Goal: Transaction & Acquisition: Obtain resource

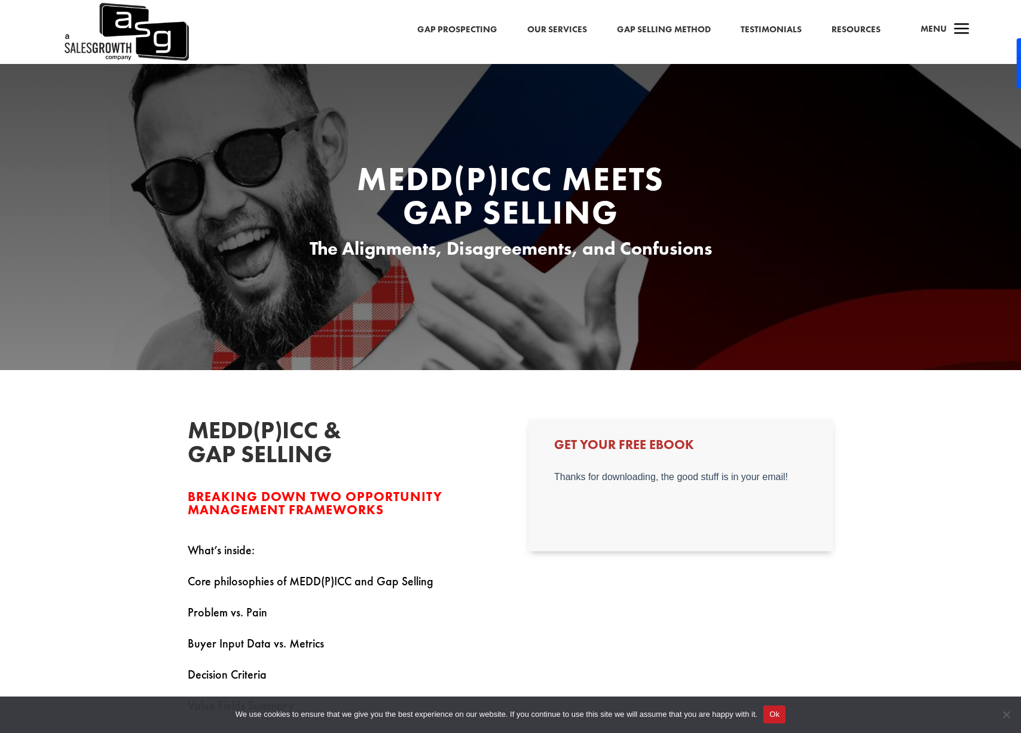
click at [647, 466] on div "Get Your Free Ebook" at bounding box center [680, 484] width 305 height 132
drag, startPoint x: 92, startPoint y: 10, endPoint x: 646, endPoint y: 484, distance: 728.9
click at [646, 484] on div at bounding box center [680, 502] width 253 height 60
click at [625, 432] on div "Get Your Free Ebook" at bounding box center [680, 484] width 305 height 132
click at [625, 449] on h3 "Get Your Free Ebook" at bounding box center [680, 447] width 253 height 19
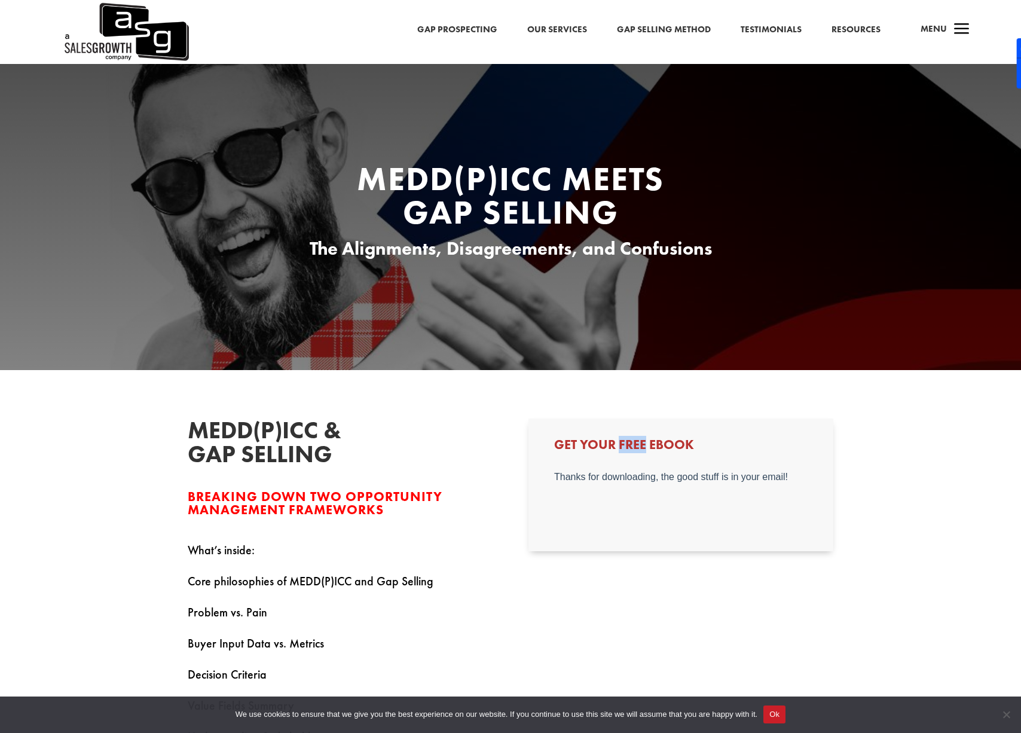
click at [625, 449] on h3 "Get Your Free Ebook" at bounding box center [680, 447] width 253 height 19
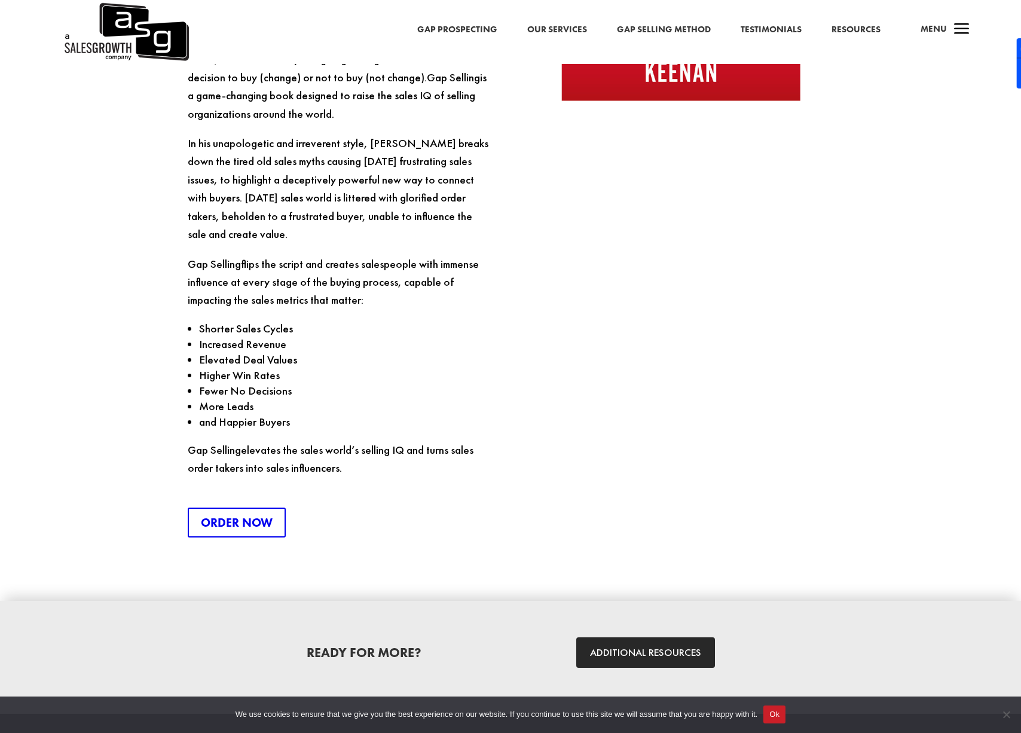
scroll to position [1508, 0]
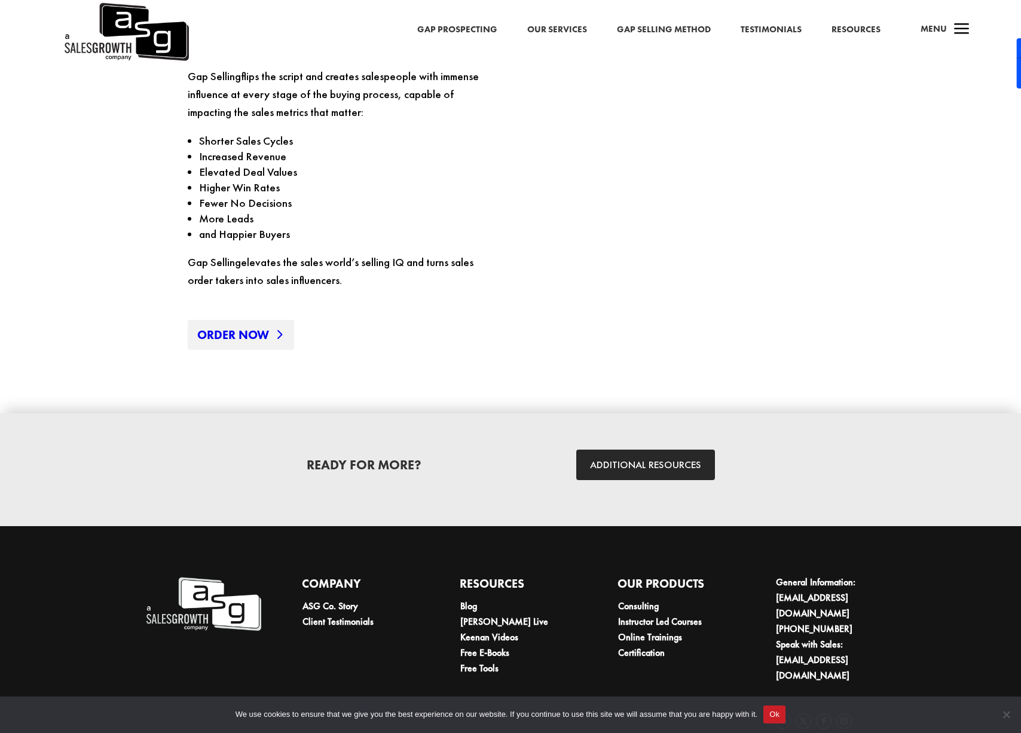
click at [249, 320] on link "Order Now" at bounding box center [241, 335] width 106 height 30
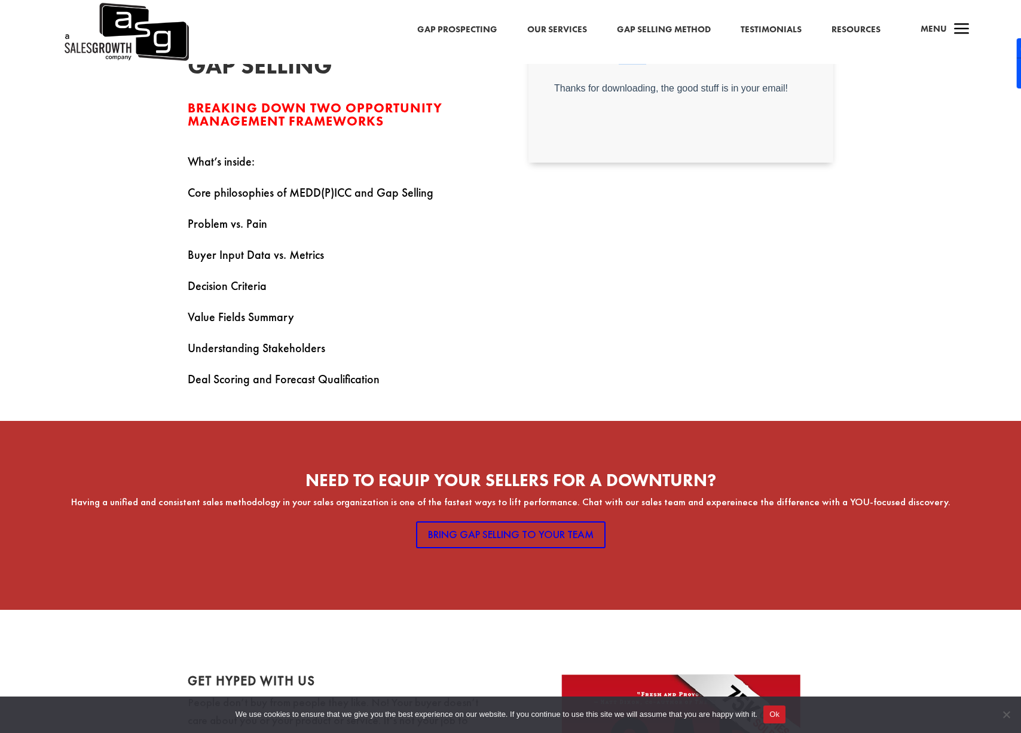
scroll to position [375, 0]
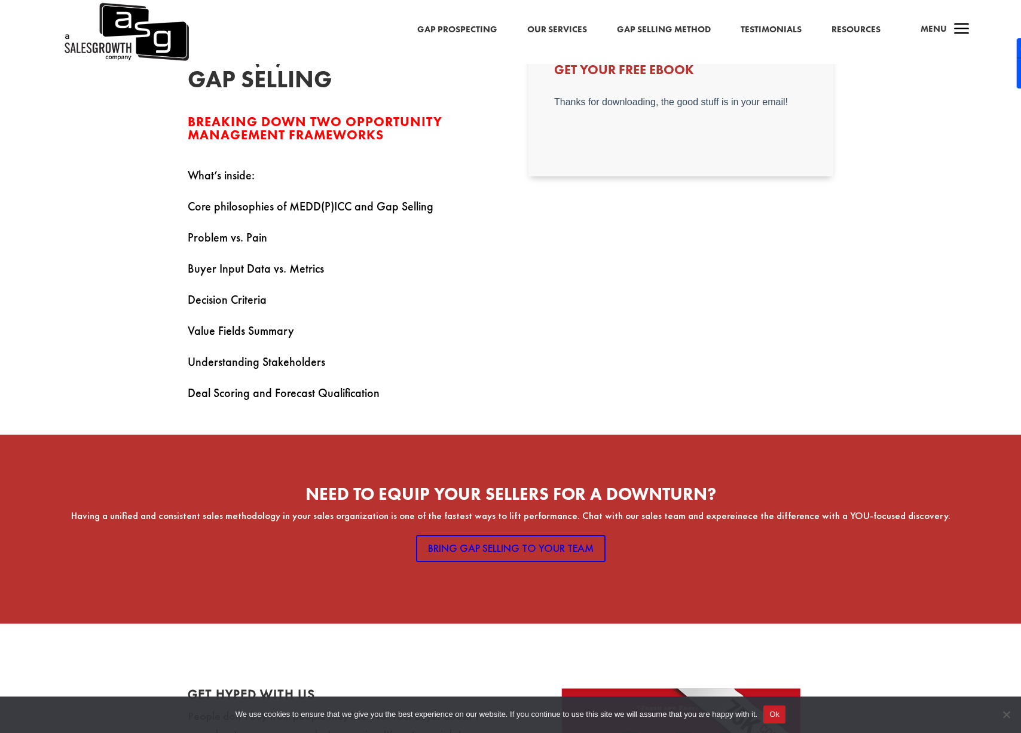
click at [250, 301] on p "Decision Criteria" at bounding box center [340, 305] width 305 height 31
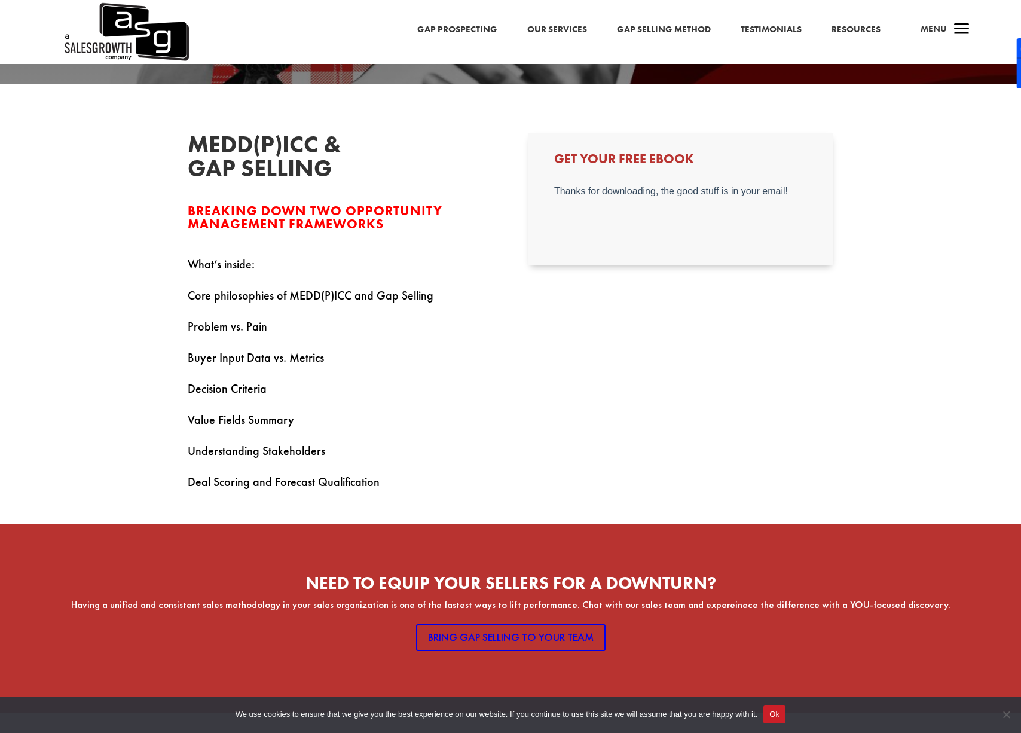
scroll to position [274, 0]
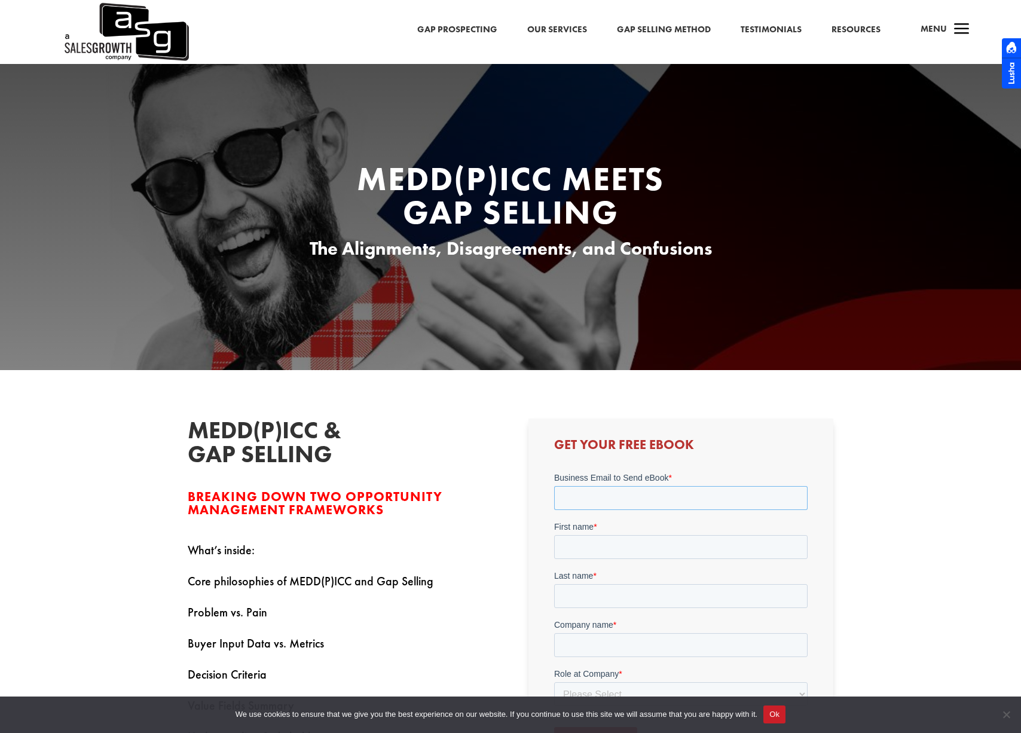
click at [598, 488] on input "Business Email to Send eBook *" at bounding box center [680, 498] width 253 height 24
type input "thomas.van.turnhout@gmail.com"
click at [604, 554] on input "First name *" at bounding box center [680, 547] width 253 height 24
type input "thomas"
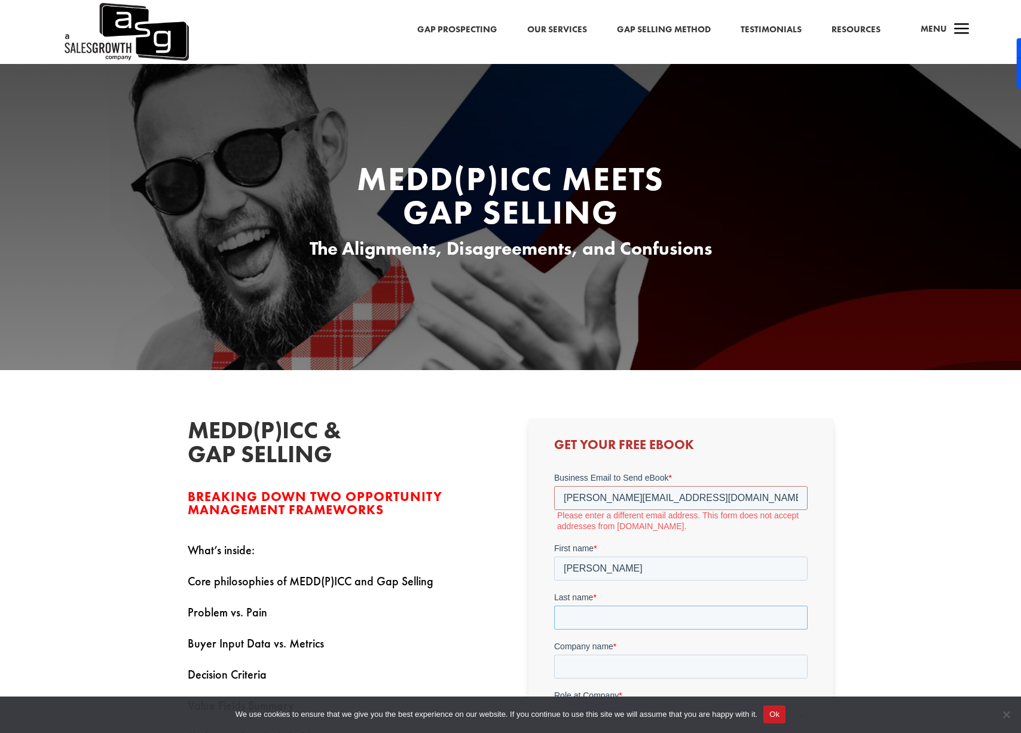
click at [606, 619] on input "Last name *" at bounding box center [680, 618] width 253 height 24
type input "van Turnhout"
click at [613, 670] on input "Company name *" at bounding box center [680, 667] width 253 height 24
type input "A"
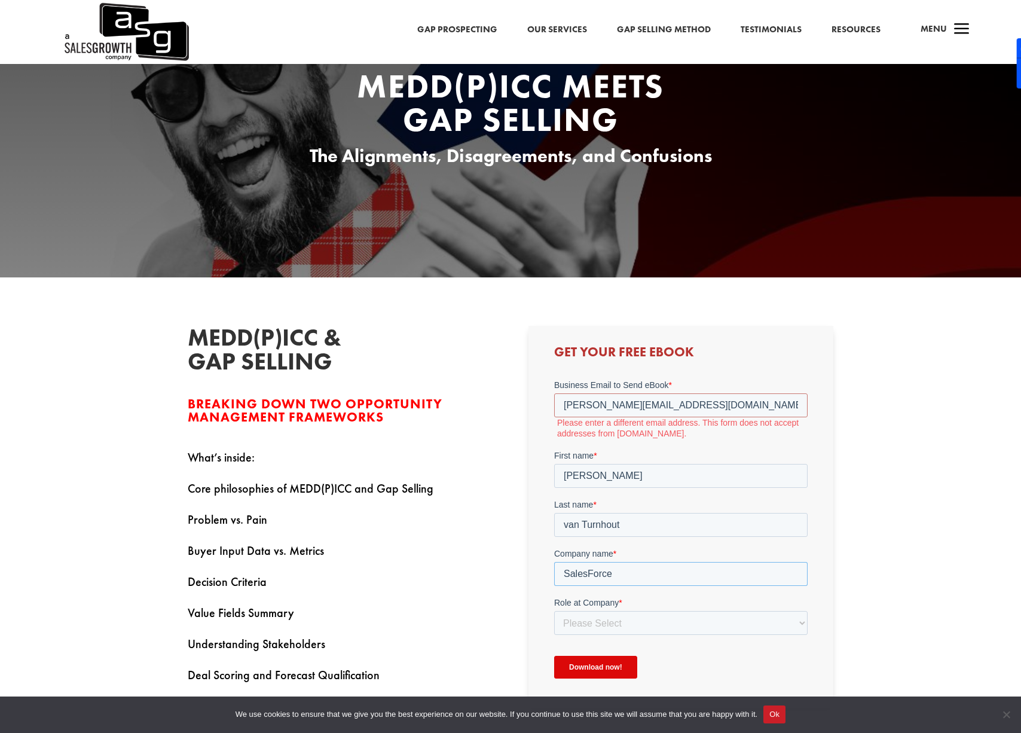
scroll to position [164, 0]
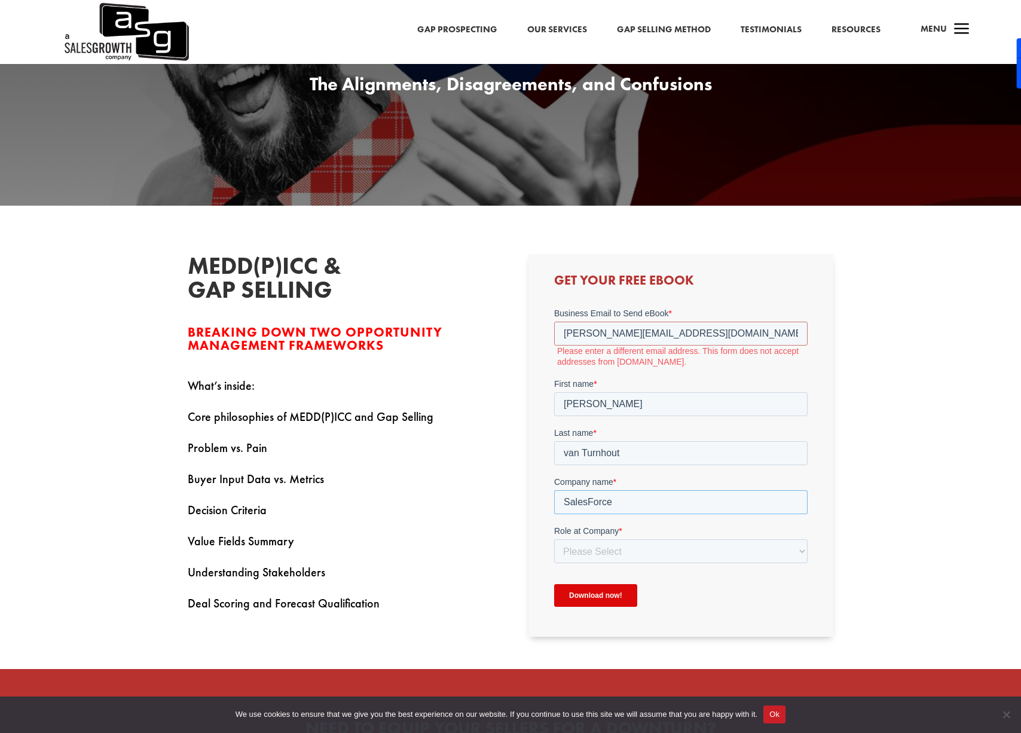
type input "SalesForce"
click at [587, 561] on select "Please Select C-Level (CRO, CSO, etc) Senior Leadership (VP of Sales, VP of Ena…" at bounding box center [680, 551] width 253 height 24
select select "Director/Manager (Sales Director, Regional Sales Manager, etc)"
click at [554, 539] on select "Please Select C-Level (CRO, CSO, etc) Senior Leadership (VP of Sales, VP of Ena…" at bounding box center [680, 551] width 253 height 24
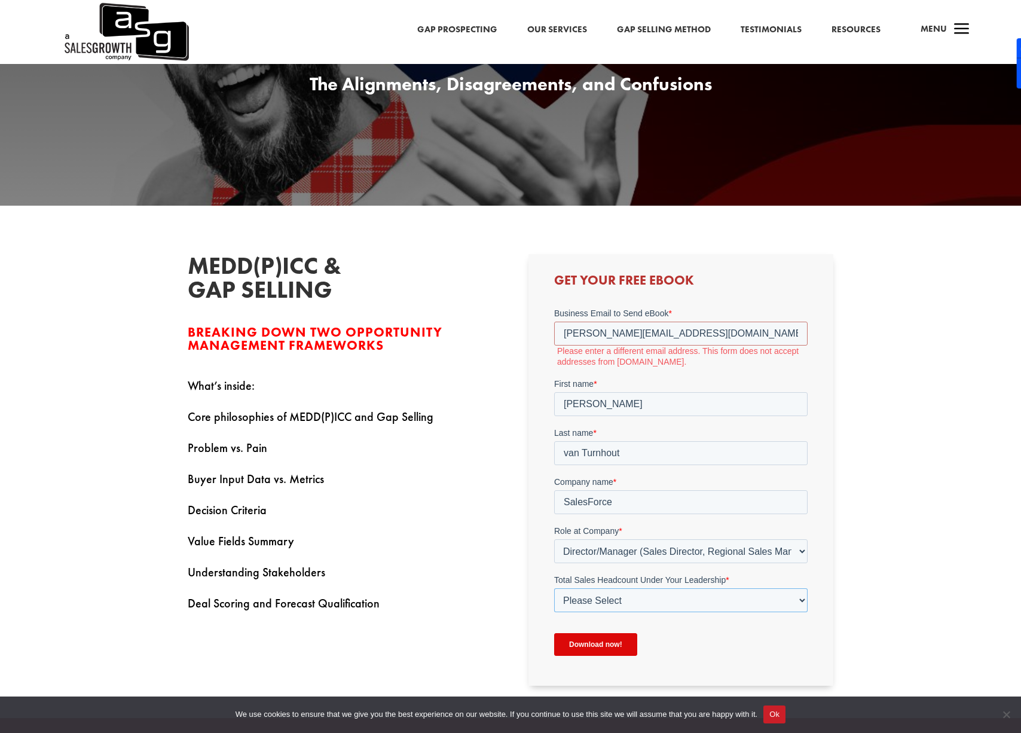
click at [602, 594] on select "Please Select Just Me 1-9 10-19 20-49 50-99 100+" at bounding box center [680, 600] width 253 height 24
select select "100+"
click at [554, 588] on select "Please Select Just Me 1-9 10-19 20-49 50-99 100+" at bounding box center [680, 600] width 253 height 24
click at [592, 646] on input "Download now!" at bounding box center [595, 644] width 83 height 23
click at [664, 384] on label "First name *" at bounding box center [680, 384] width 253 height 12
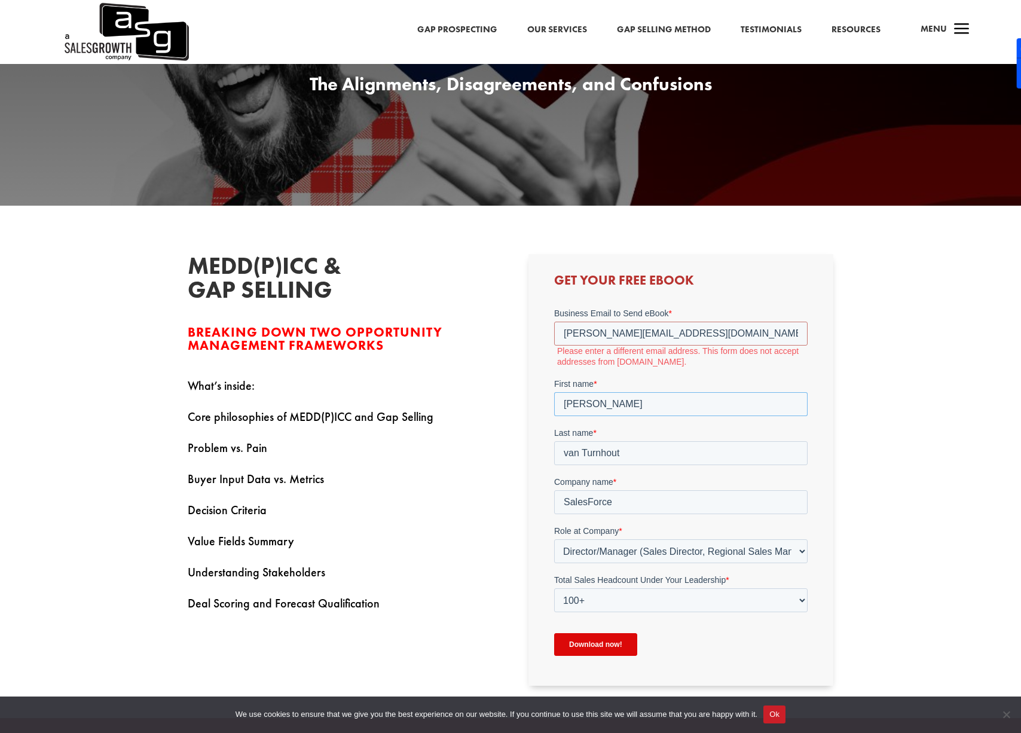
click at [664, 392] on input "thomas" at bounding box center [680, 404] width 253 height 24
click at [704, 340] on input "thomas.van.turnhout@gmail.com" at bounding box center [680, 334] width 253 height 24
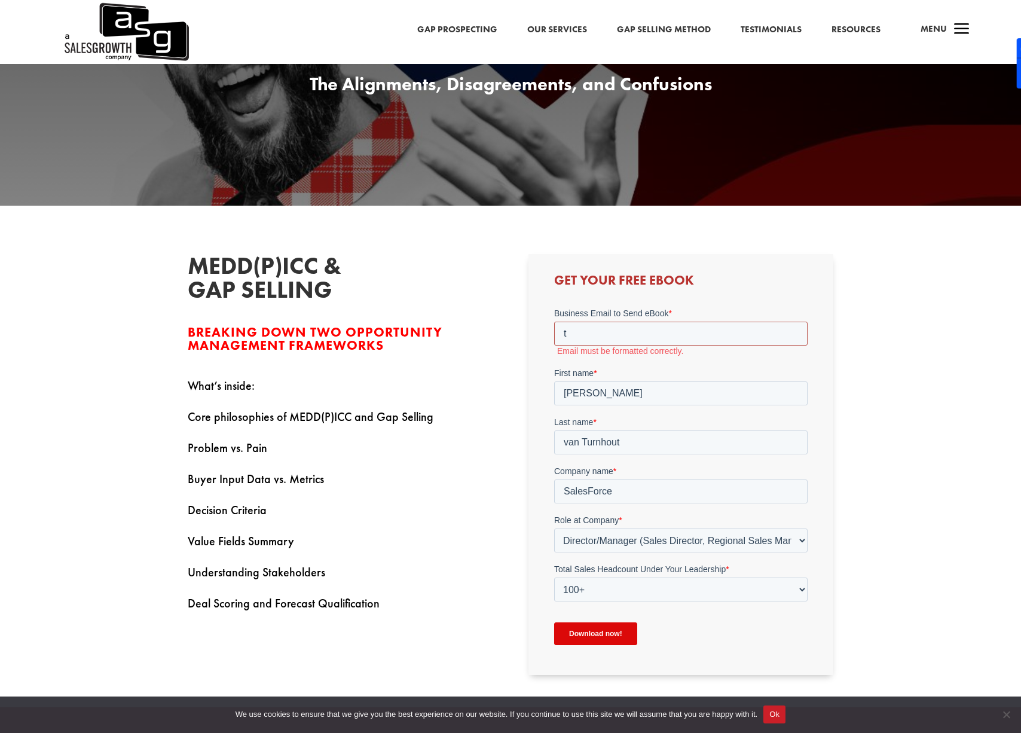
type input "tvanturnhout@salesforce.com"
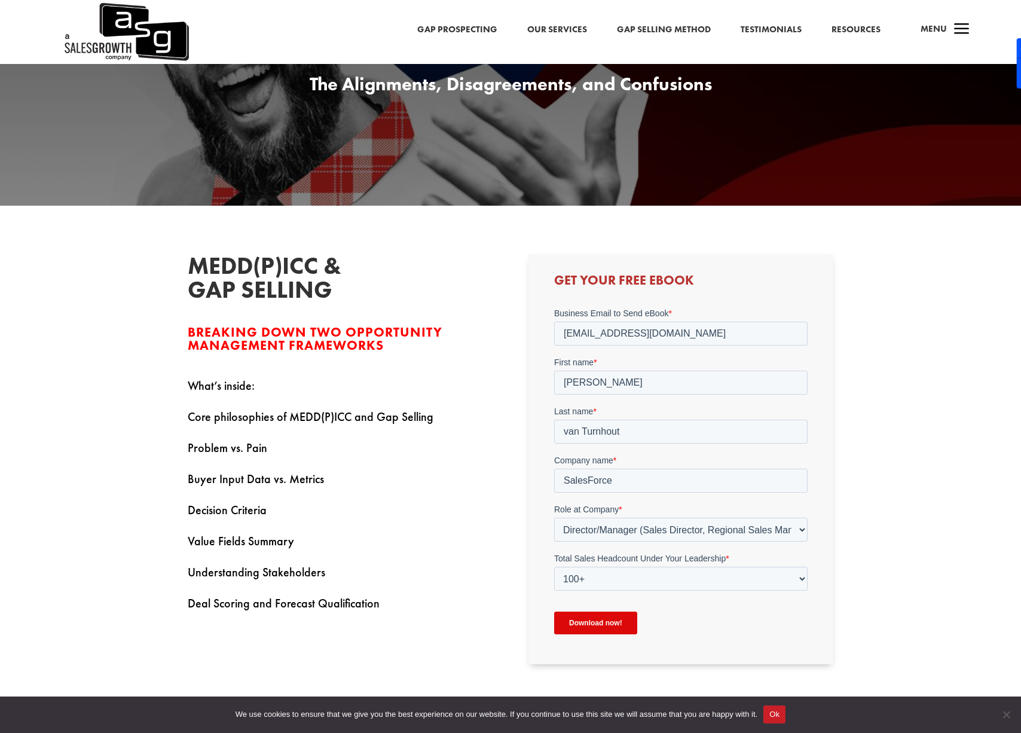
click at [609, 622] on input "Download now!" at bounding box center [595, 623] width 83 height 23
